Goal: Check status

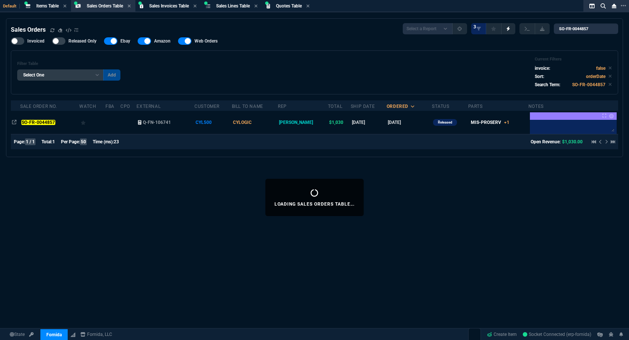
select select "4: SHAD"
select select
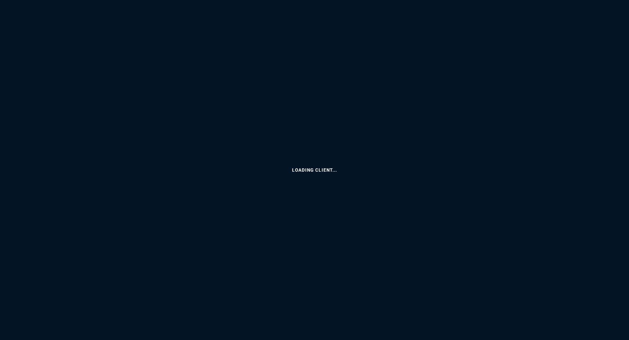
select select
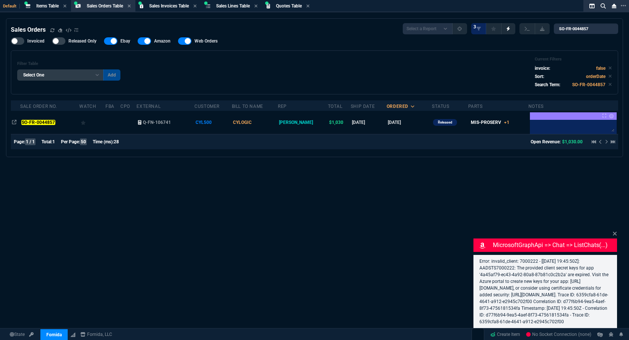
select select "4: SHAD"
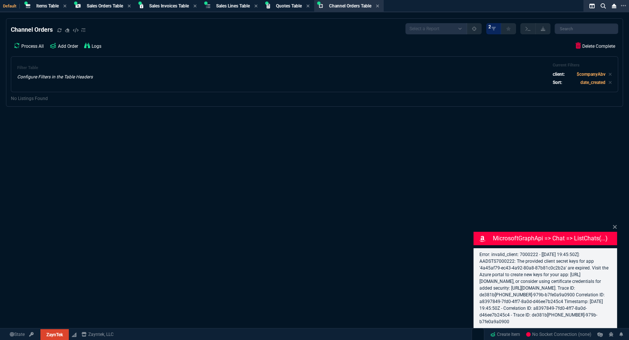
select select "4: SHAD"
